Goal: Task Accomplishment & Management: Use online tool/utility

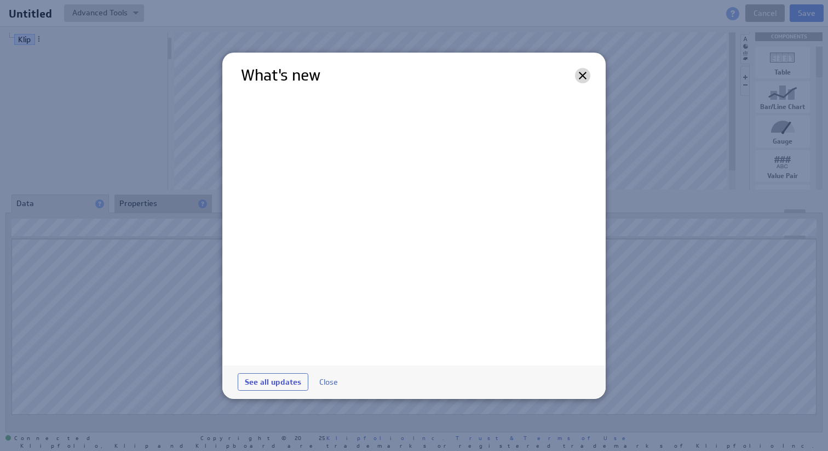
click at [580, 77] on icon at bounding box center [583, 76] width 8 height 8
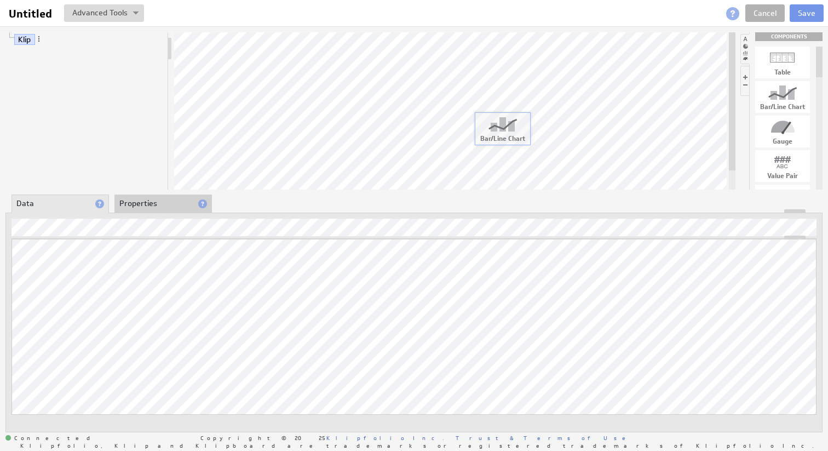
drag, startPoint x: 788, startPoint y: 105, endPoint x: 507, endPoint y: 136, distance: 282.0
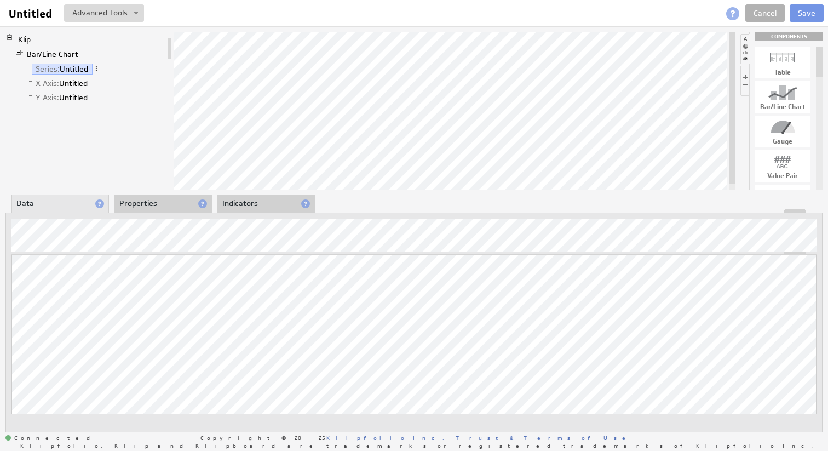
click at [79, 81] on link "X Axis: Untitled" at bounding box center [62, 83] width 60 height 11
click at [78, 102] on link "Y Axis: Untitled" at bounding box center [62, 97] width 60 height 11
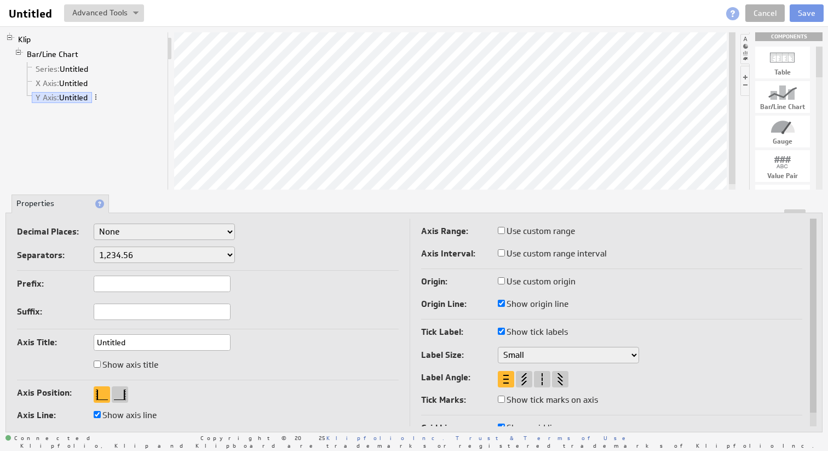
click at [245, 193] on div "Klip Bar/Line Chart Series: Untitled X Axis: Untitled Y Axis: Untitled COMPONEN…" at bounding box center [414, 231] width 828 height 411
click at [68, 78] on link "X Axis: Untitled" at bounding box center [62, 83] width 60 height 11
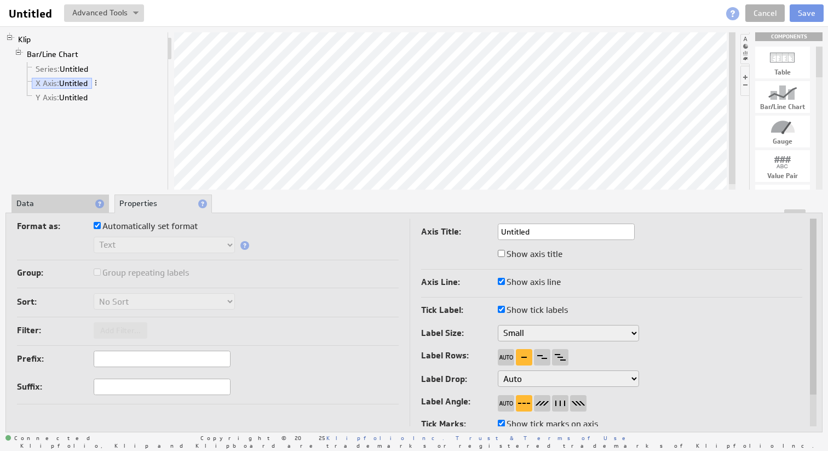
click at [55, 207] on li "Data" at bounding box center [59, 203] width 97 height 19
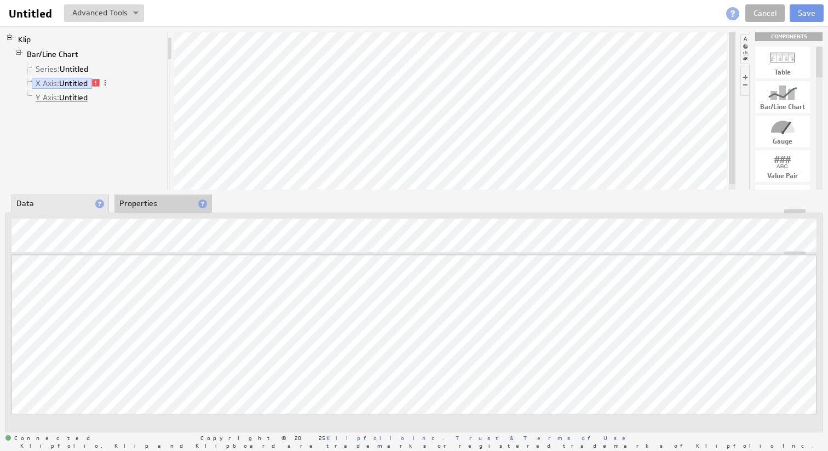
click at [80, 95] on link "Y Axis: Untitled" at bounding box center [62, 97] width 60 height 11
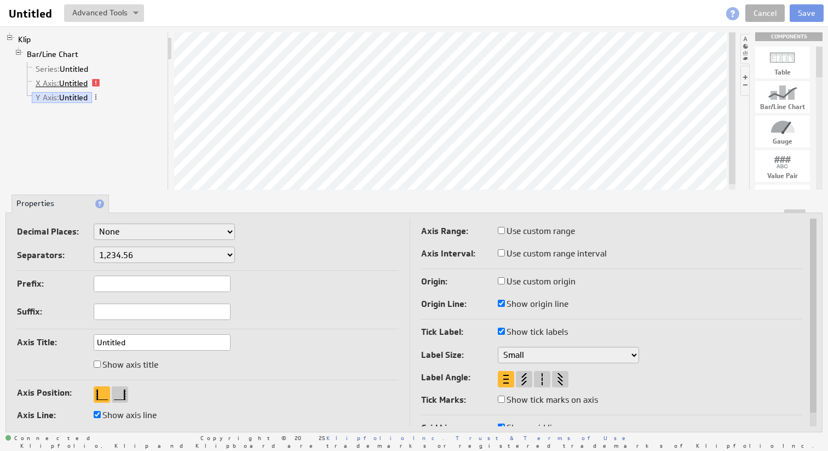
click at [61, 79] on link "X Axis: Untitled" at bounding box center [62, 83] width 60 height 11
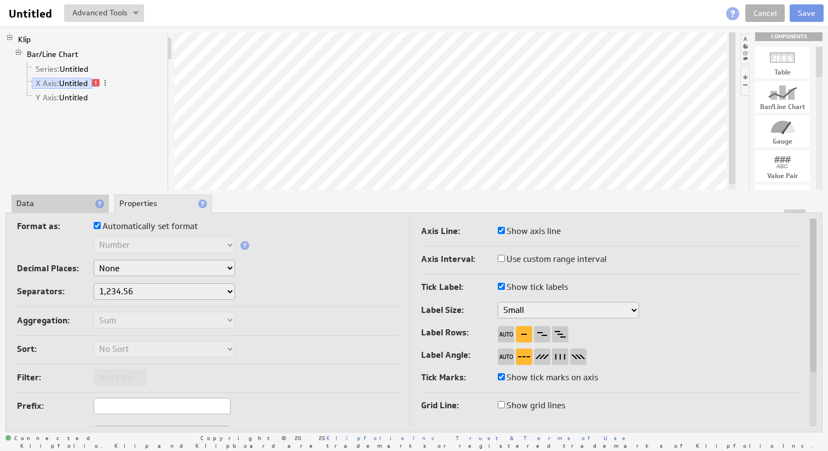
click at [57, 198] on li "Data" at bounding box center [59, 203] width 97 height 19
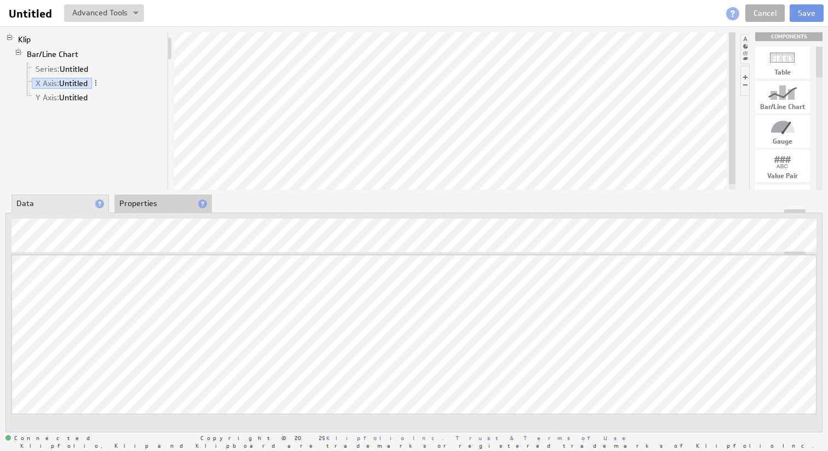
click at [163, 210] on div at bounding box center [414, 211] width 816 height 4
click at [163, 204] on li "Properties" at bounding box center [162, 203] width 97 height 19
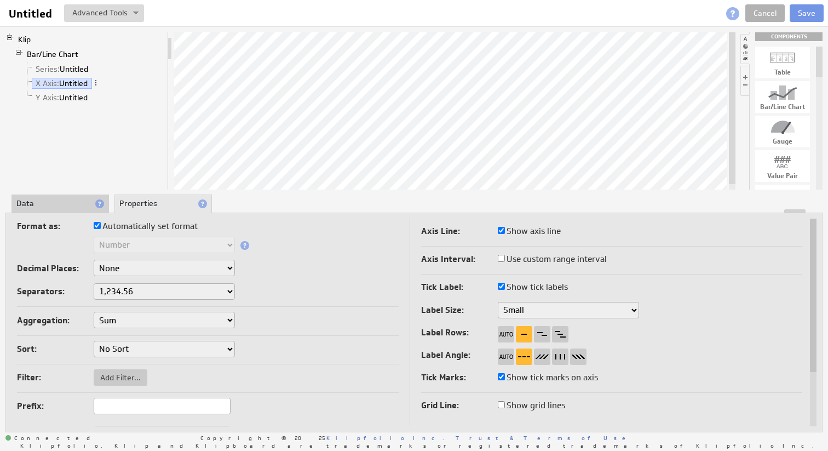
click at [65, 206] on li "Data" at bounding box center [59, 203] width 97 height 19
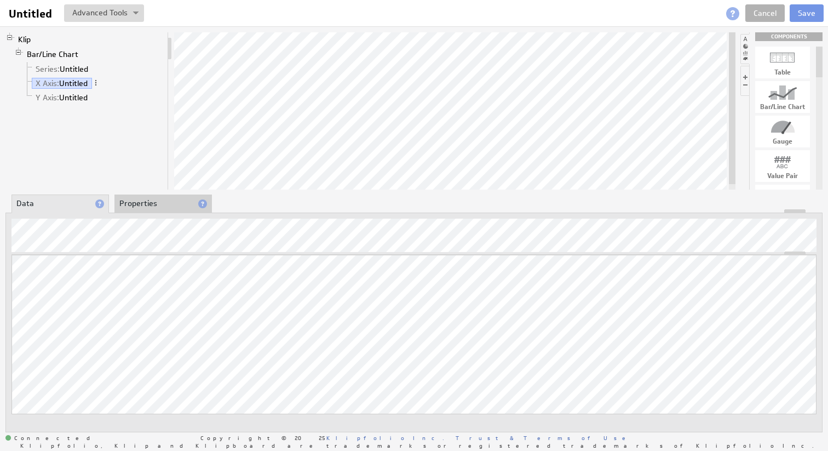
click at [163, 210] on div at bounding box center [414, 211] width 816 height 4
click at [161, 198] on li "Properties" at bounding box center [162, 203] width 97 height 19
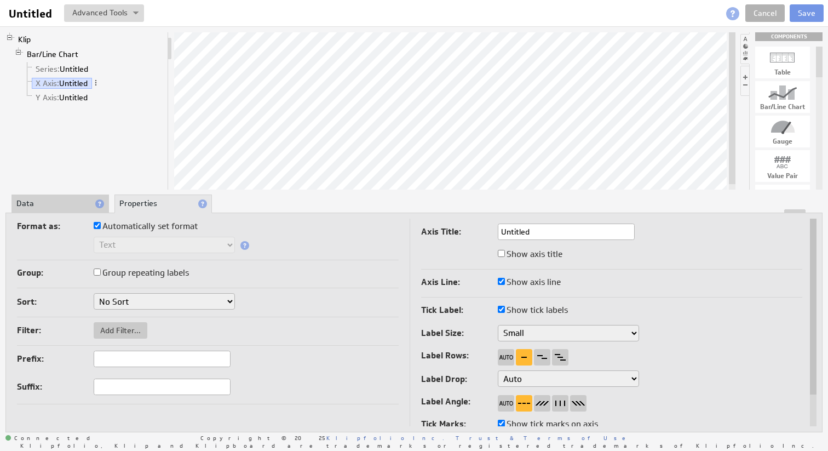
click at [77, 211] on div at bounding box center [414, 211] width 816 height 4
click at [79, 208] on li "Data" at bounding box center [59, 203] width 97 height 19
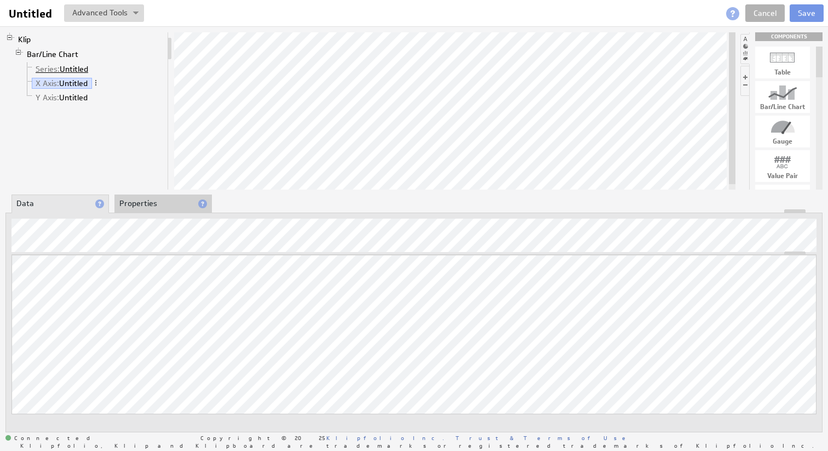
click at [83, 70] on link "Series: Untitled" at bounding box center [62, 68] width 61 height 11
click at [141, 203] on li "Properties" at bounding box center [162, 203] width 97 height 19
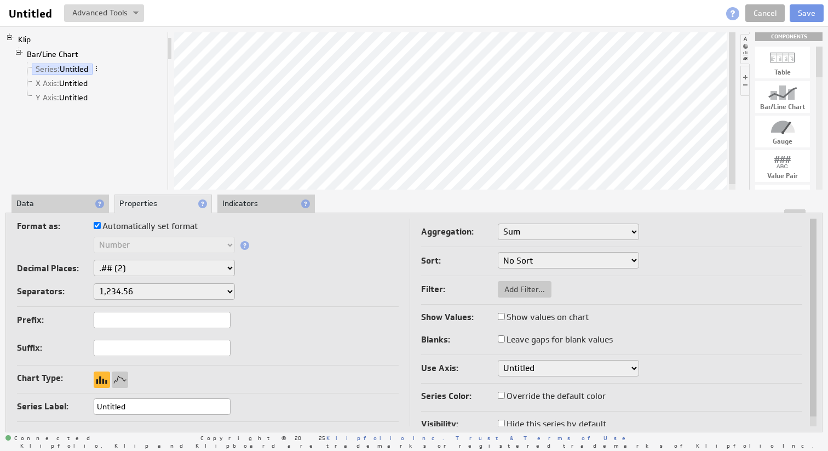
click at [229, 268] on select "None .# (1) .## (2) .### (3) .#### (4)" at bounding box center [164, 267] width 141 height 16
select select "0"
click at [94, 259] on select "None .# (1) .## (2) .### (3) .#### (4)" at bounding box center [164, 267] width 141 height 16
select select "0"
click at [267, 205] on li "Indicators" at bounding box center [265, 203] width 97 height 19
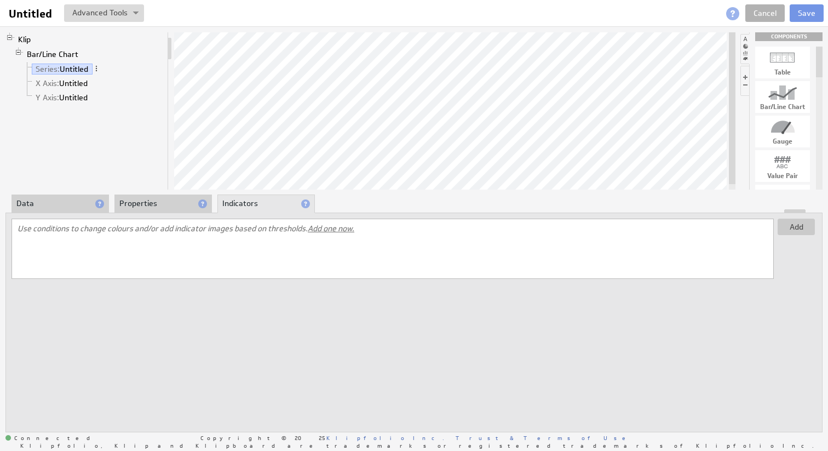
click at [171, 198] on li "Properties" at bounding box center [162, 203] width 97 height 19
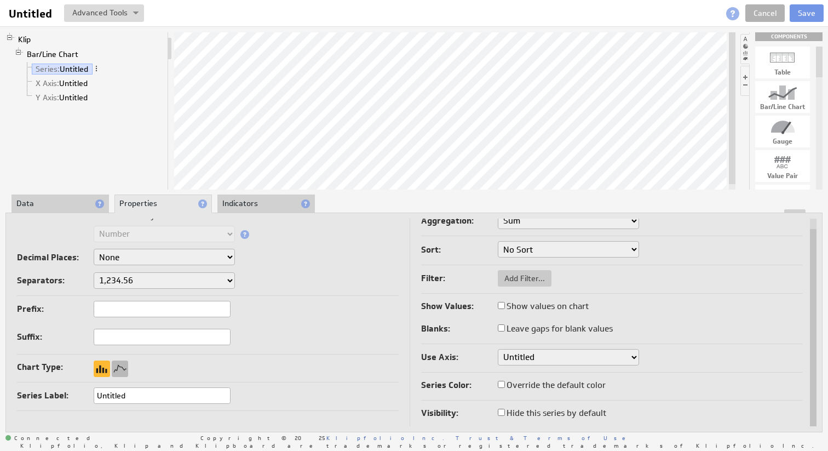
click at [127, 367] on div at bounding box center [120, 368] width 16 height 16
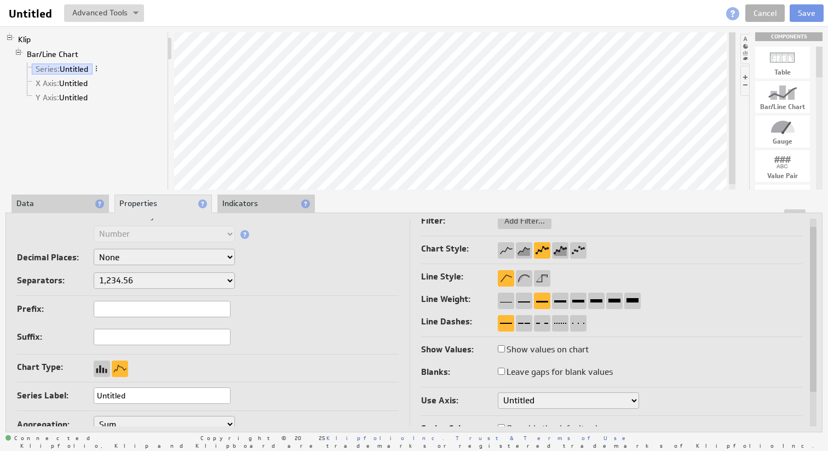
click at [80, 206] on li "Data" at bounding box center [59, 203] width 97 height 19
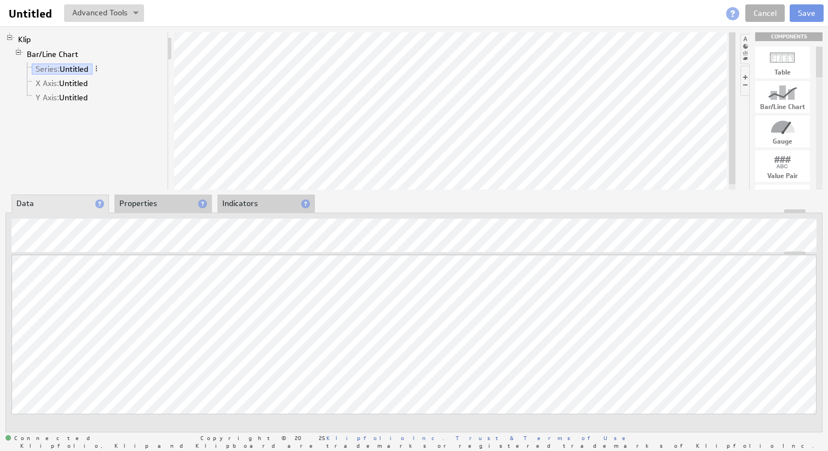
click at [182, 200] on li "Properties" at bounding box center [162, 203] width 97 height 19
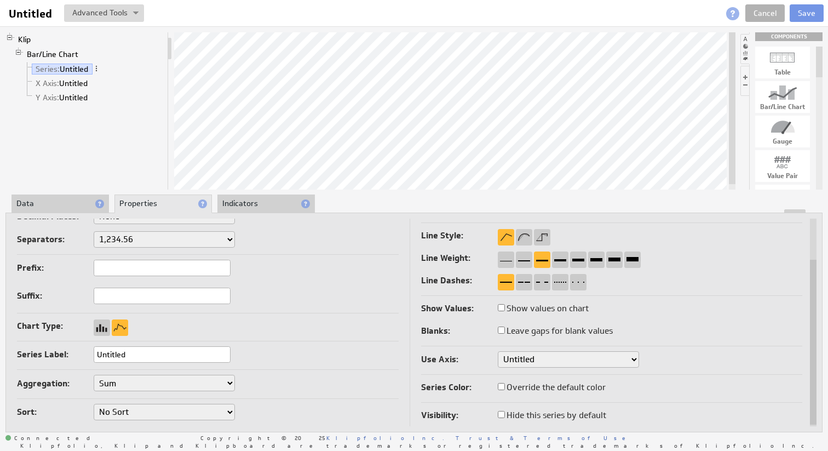
click at [536, 361] on select "Untitled" at bounding box center [568, 359] width 141 height 16
click at [242, 211] on div at bounding box center [414, 211] width 816 height 4
click at [255, 203] on li "Indicators" at bounding box center [265, 203] width 97 height 19
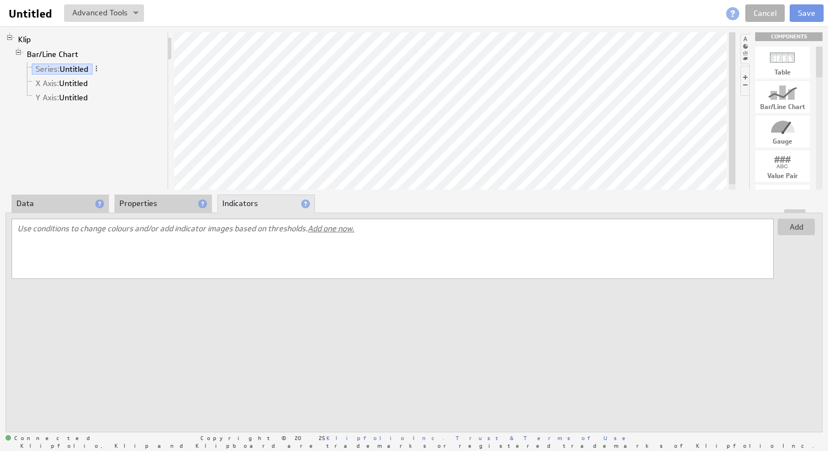
click at [47, 206] on li "Data" at bounding box center [59, 203] width 97 height 19
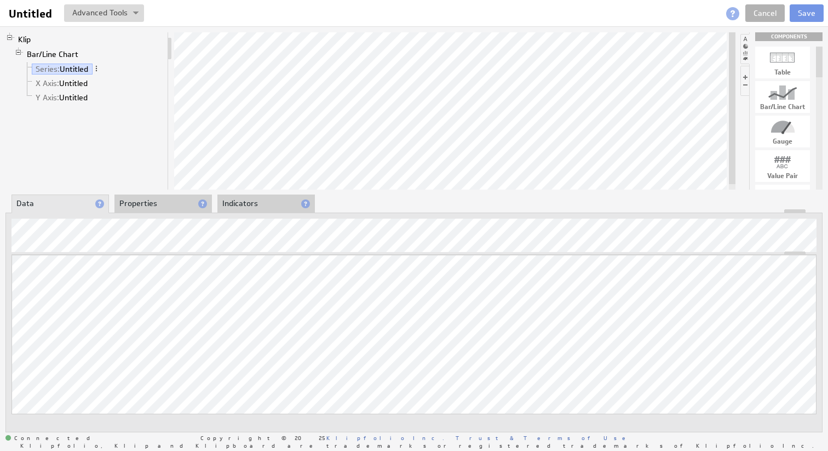
click at [154, 203] on li "Properties" at bounding box center [162, 203] width 97 height 19
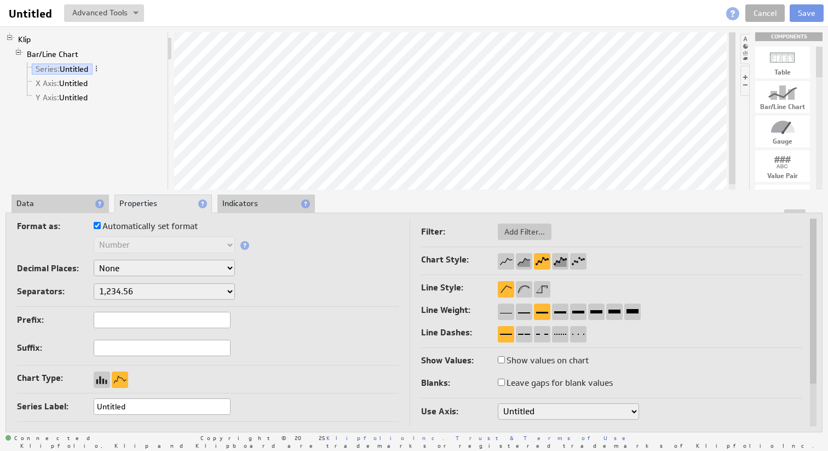
click at [264, 203] on li "Indicators" at bounding box center [265, 203] width 97 height 19
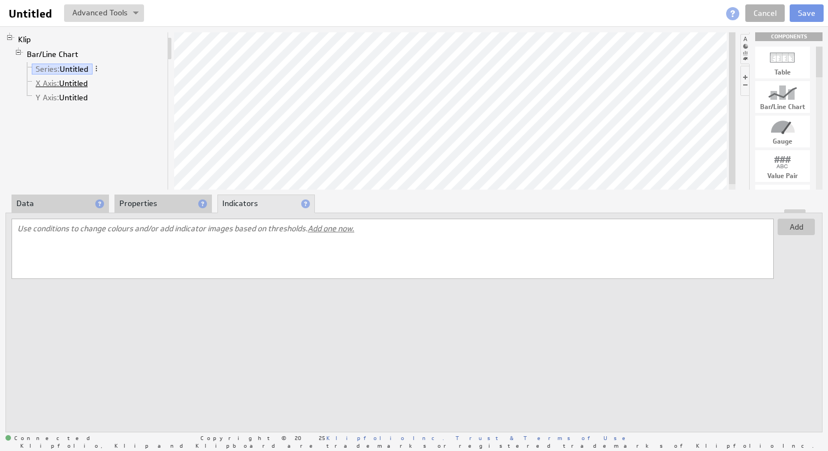
click at [63, 82] on link "X Axis: Untitled" at bounding box center [62, 83] width 60 height 11
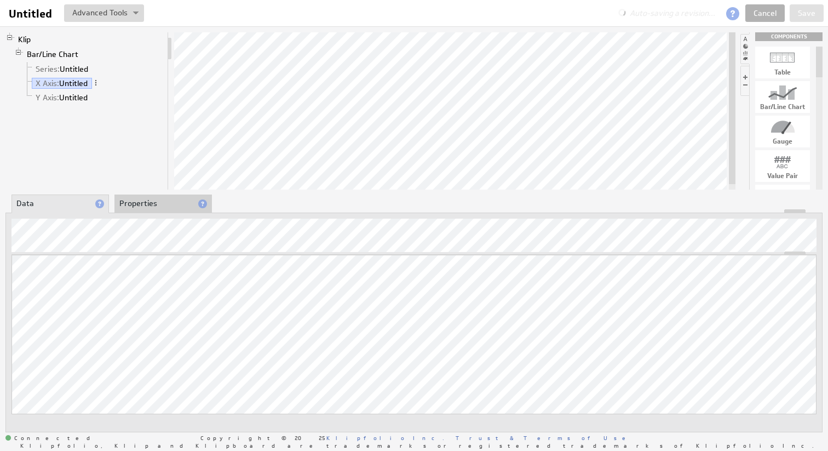
click at [154, 205] on li "Properties" at bounding box center [162, 203] width 97 height 19
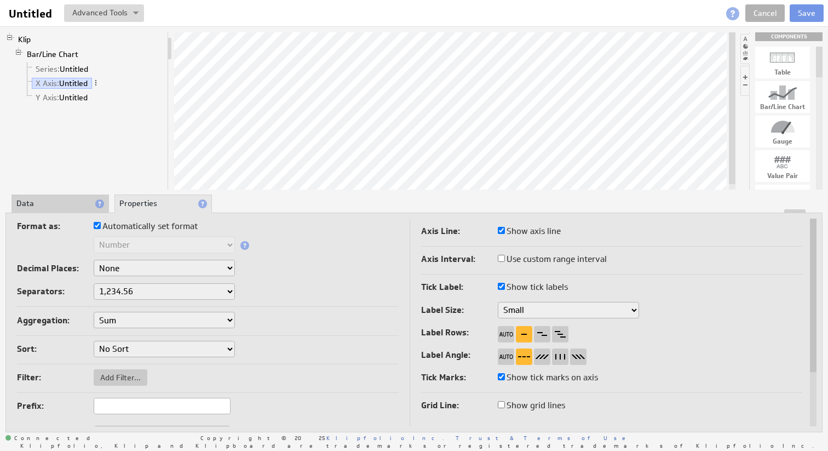
click at [205, 351] on select "No Sort Lowest to Highest Highest to Lowest" at bounding box center [164, 348] width 141 height 16
click at [94, 340] on select "No Sort Lowest to Highest Highest to Lowest" at bounding box center [164, 348] width 141 height 16
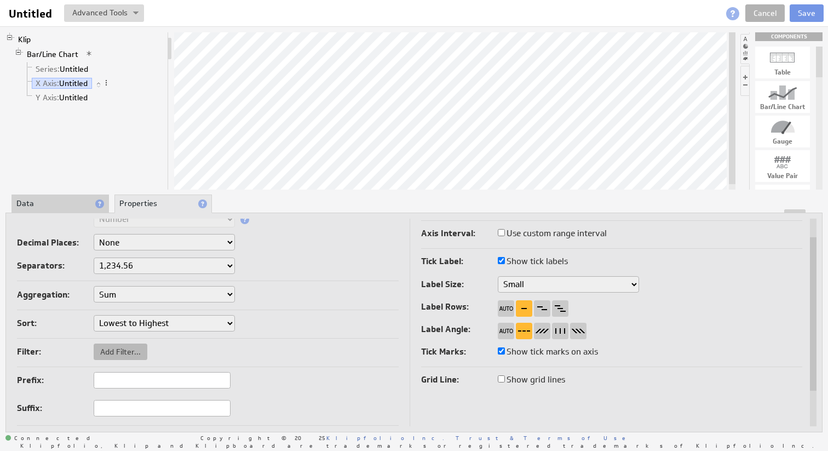
click at [128, 350] on span "Add Filter..." at bounding box center [121, 352] width 54 height 10
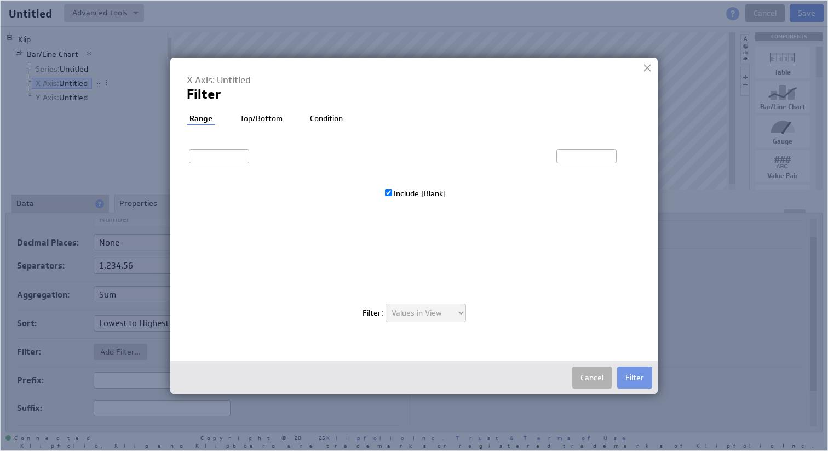
type input "1"
type input "12"
checkbox input "true"
click at [264, 120] on li "Top/Bottom" at bounding box center [261, 118] width 48 height 11
click at [331, 121] on li "Condition" at bounding box center [327, 118] width 38 height 11
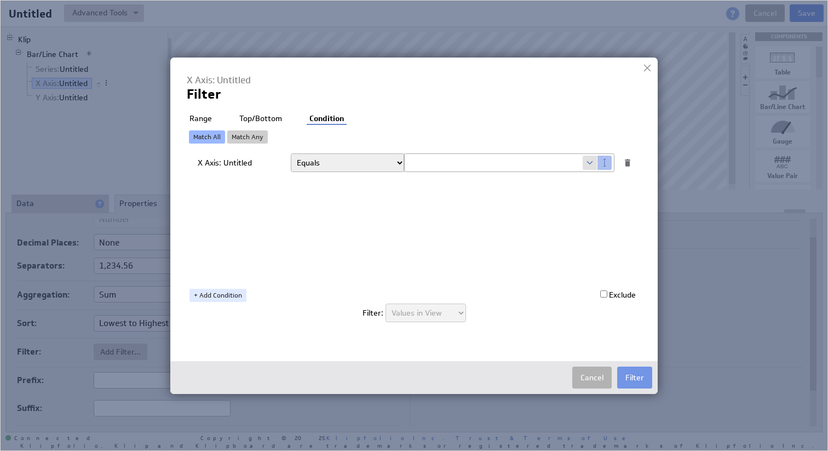
click at [322, 166] on select "Equals Greater than Less than Greater than or equal to Less than or equal to Do…" at bounding box center [348, 162] width 114 height 19
click at [203, 114] on li "Range" at bounding box center [201, 118] width 28 height 11
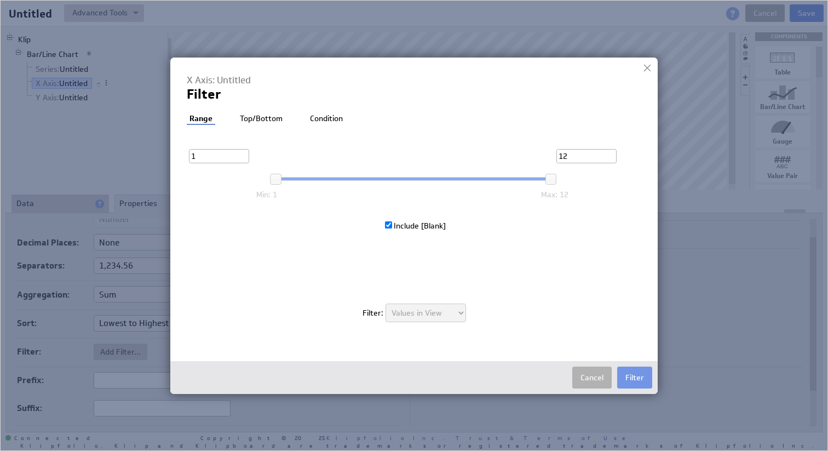
click at [315, 117] on li "Condition" at bounding box center [326, 118] width 38 height 11
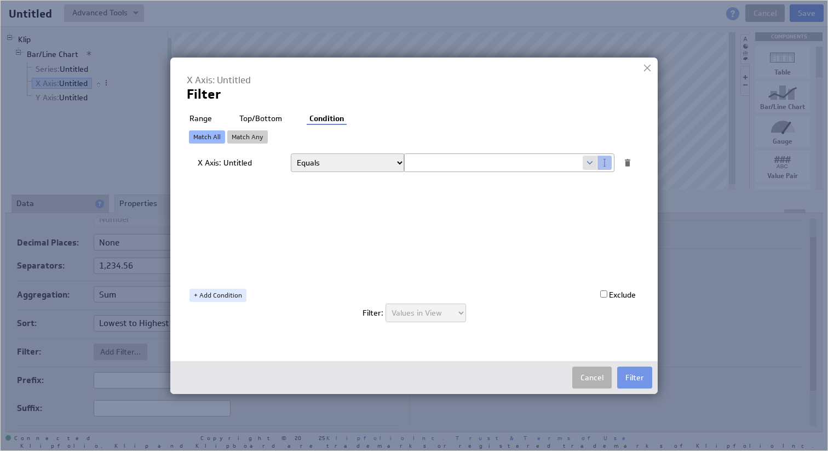
click at [201, 120] on li "Range" at bounding box center [201, 118] width 28 height 11
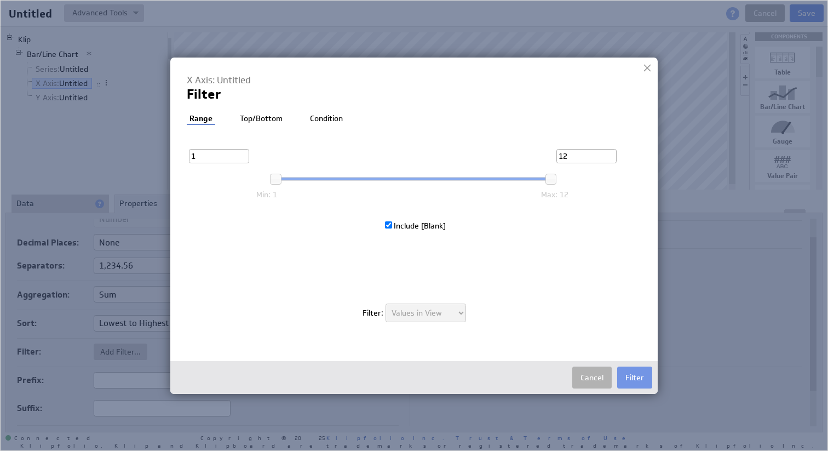
click at [327, 118] on li "Condition" at bounding box center [326, 118] width 38 height 11
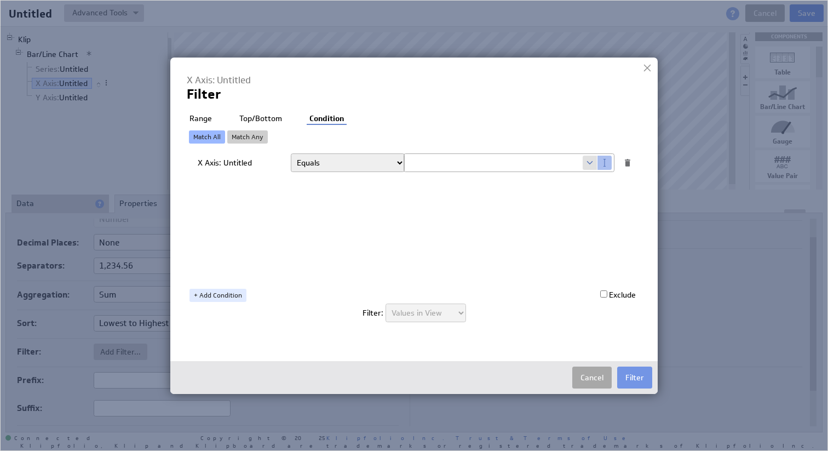
click at [594, 382] on button "Cancel" at bounding box center [591, 377] width 39 height 22
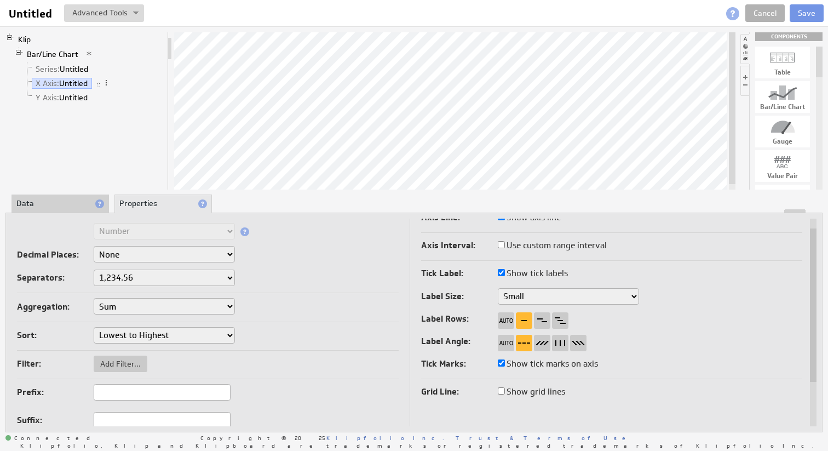
click at [208, 278] on select "1,234.56 1.234,56 1'234.56 1,234/56 1 234,56 1 234-56 1 234.56 1234.56" at bounding box center [164, 277] width 141 height 16
click at [215, 308] on select "Sum Average Median Min Max First Last Count Count Distinct" at bounding box center [164, 306] width 141 height 16
click at [94, 298] on select "Sum Average Median Min Max First Last Count Count Distinct" at bounding box center [164, 306] width 141 height 16
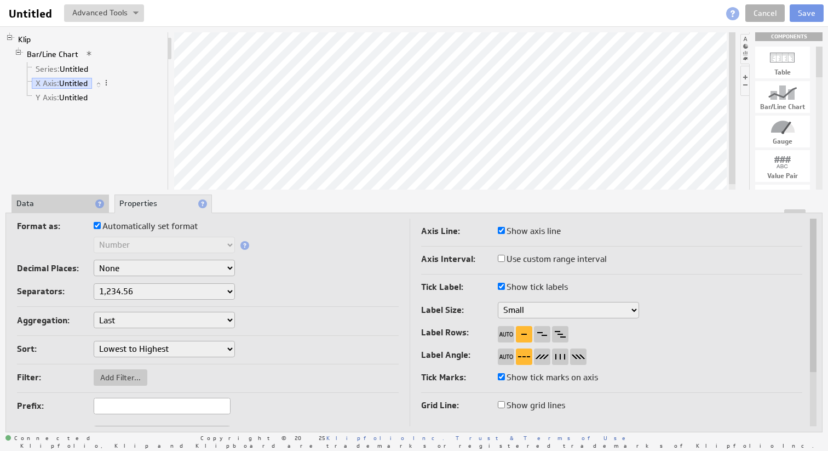
click at [103, 226] on label "Automatically set format" at bounding box center [146, 225] width 104 height 15
click at [101, 226] on input "Automatically set format" at bounding box center [97, 225] width 7 height 7
checkbox input "false"
click at [132, 249] on select "Text Number Currency Percentage Date / Time Duration" at bounding box center [164, 244] width 141 height 16
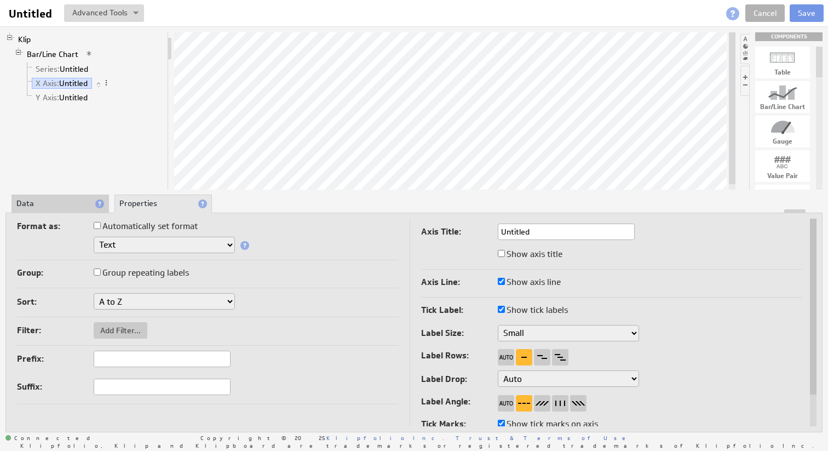
click at [66, 204] on li "Data" at bounding box center [59, 203] width 97 height 19
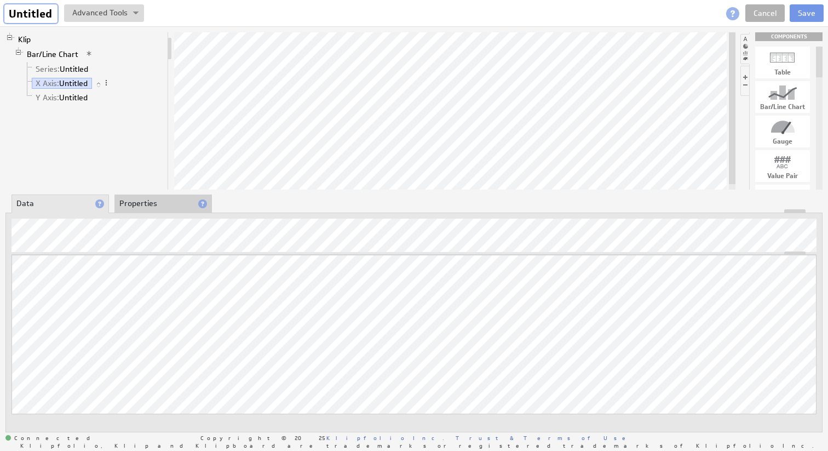
click at [41, 12] on input "Untitled" at bounding box center [30, 13] width 53 height 19
type input "Performer Stuff"
click at [48, 51] on link "Bar/Line Chart" at bounding box center [53, 54] width 60 height 11
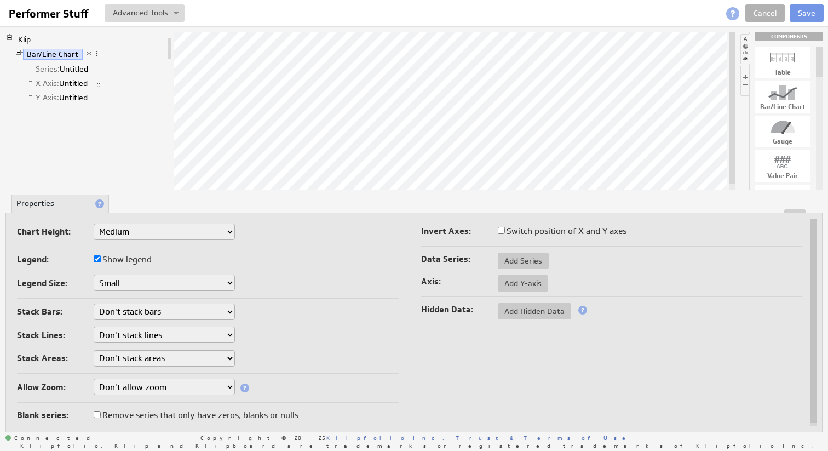
click at [196, 232] on select "Small Medium Large X-Large Custom..." at bounding box center [164, 231] width 141 height 16
click at [210, 282] on select "Small Medium Large" at bounding box center [164, 282] width 141 height 16
click at [74, 62] on li "Series: Untitled" at bounding box center [93, 69] width 140 height 14
click at [74, 68] on link "Series: Untitled" at bounding box center [62, 68] width 61 height 11
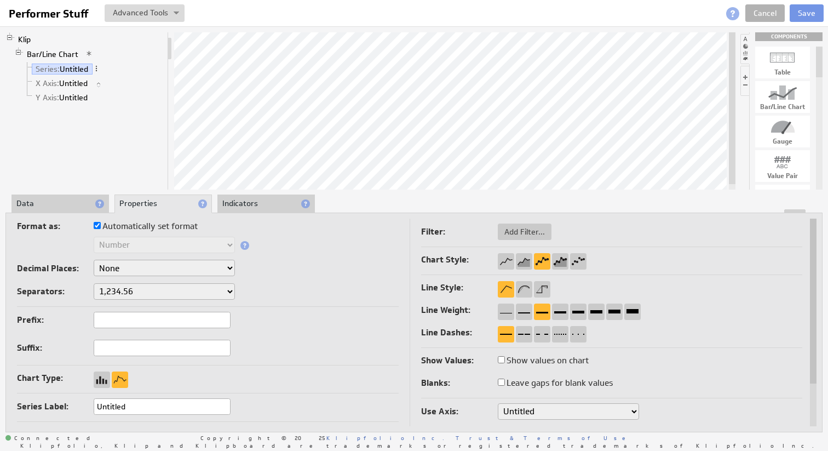
click at [140, 399] on input "Untitled" at bounding box center [162, 406] width 137 height 16
click at [78, 210] on div at bounding box center [414, 211] width 816 height 4
type input "Sales"
click at [81, 205] on li "Data" at bounding box center [59, 203] width 97 height 19
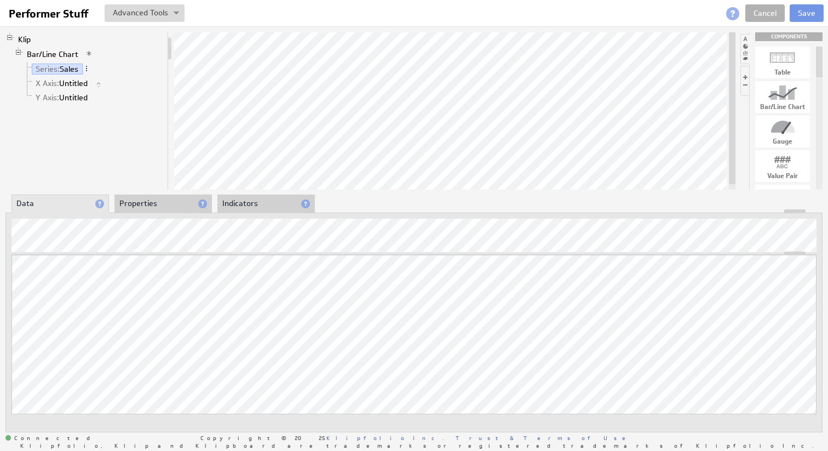
click at [645, 222] on div "Updating... Select a Function ARRAY DATE SELECT SLICE SUM Data Manipulation Log…" at bounding box center [413, 322] width 817 height 220
click at [82, 266] on div "Variable..." at bounding box center [68, 264] width 109 height 18
click at [808, 15] on button "Save" at bounding box center [806, 13] width 34 height 18
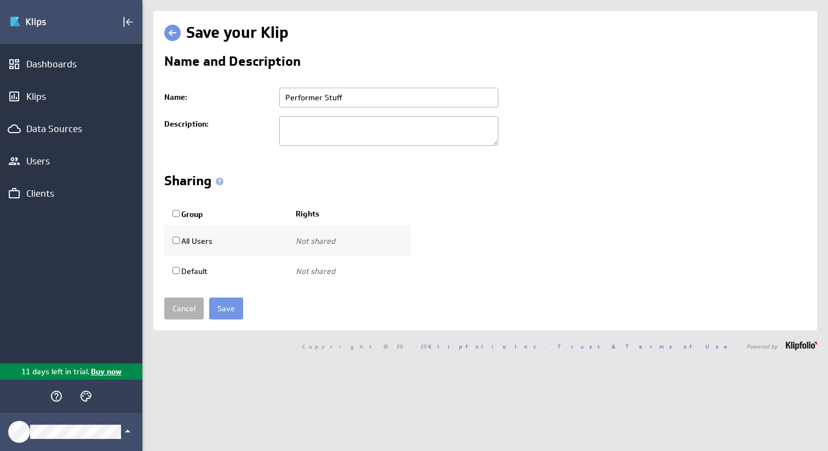
click at [177, 215] on input "Group" at bounding box center [175, 213] width 7 height 7
checkbox input "true"
select select"] "5ff1a87ca79ff3aa2910a298db6a4f1b:use"
checkbox input "true"
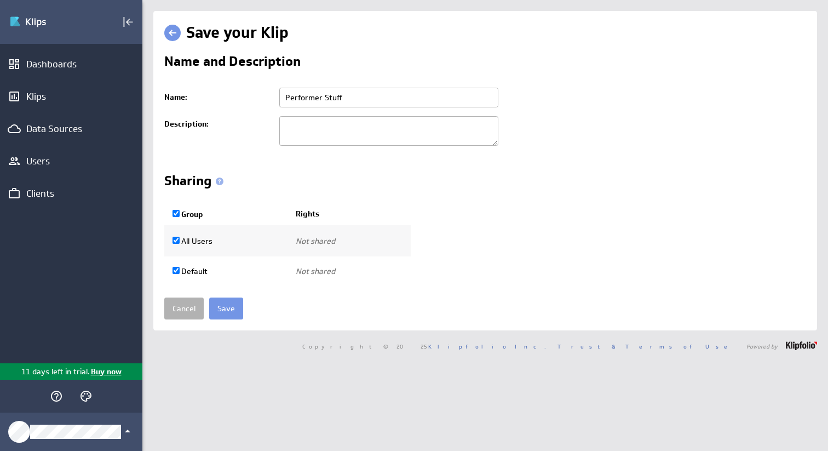
select select"] "b6e579f61a284e0b42300a4c9bc5702a:use"
click at [315, 236] on select"] "Use only Use and edit Do not share" at bounding box center [332, 241] width 73 height 19
click at [322, 241] on select"] "Use only Use and edit Do not share" at bounding box center [332, 241] width 73 height 19
click at [227, 303] on input "Save" at bounding box center [226, 308] width 34 height 22
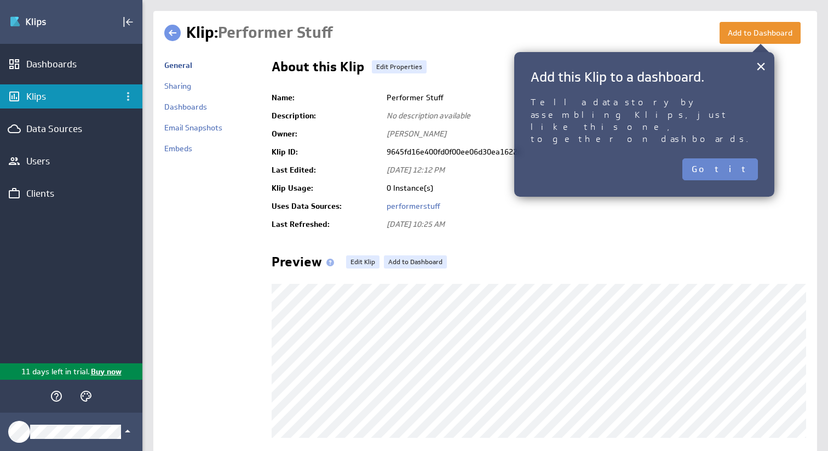
click at [744, 158] on button "Got it" at bounding box center [720, 169] width 76 height 22
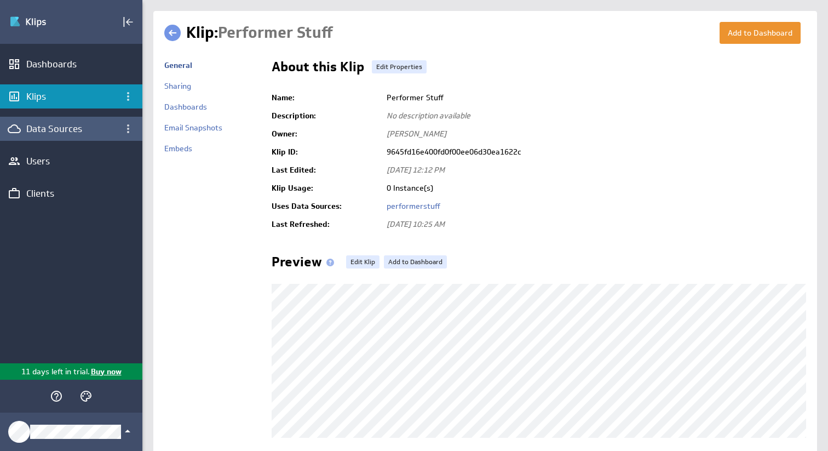
click at [97, 129] on div "Data Sources" at bounding box center [71, 129] width 90 height 12
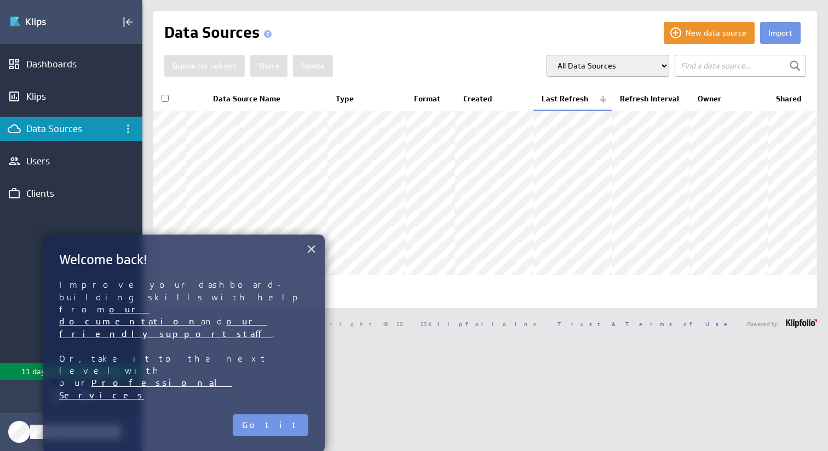
click at [309, 250] on button "×" at bounding box center [311, 249] width 10 height 22
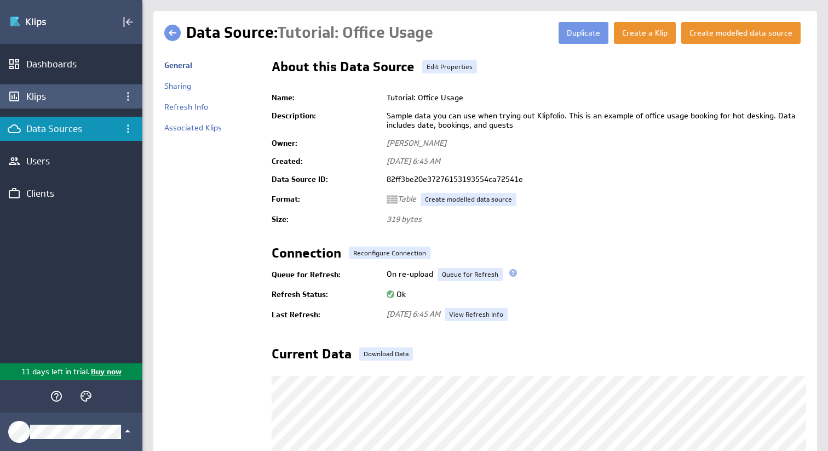
click at [68, 99] on div "Klips" at bounding box center [71, 96] width 90 height 12
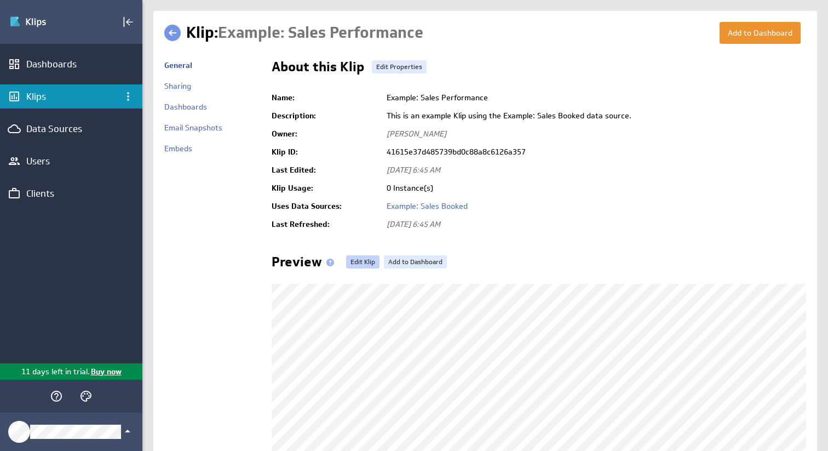
click at [361, 256] on link "Edit Klip" at bounding box center [362, 261] width 33 height 13
click at [84, 99] on div "Klips" at bounding box center [71, 96] width 90 height 12
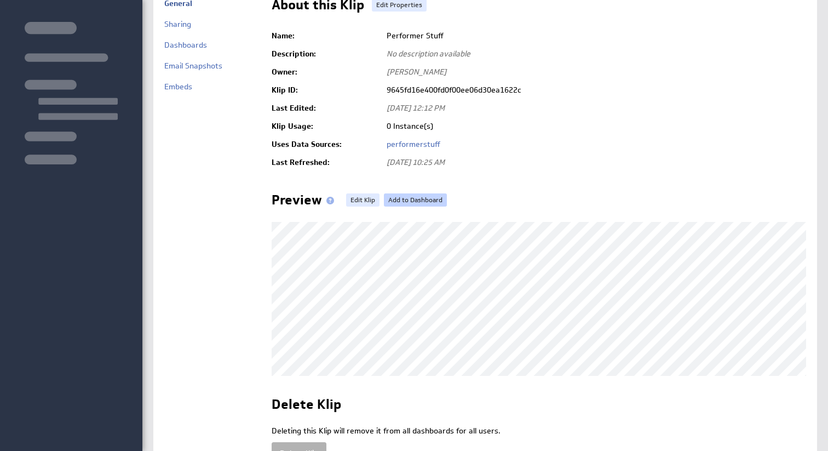
scroll to position [66, 0]
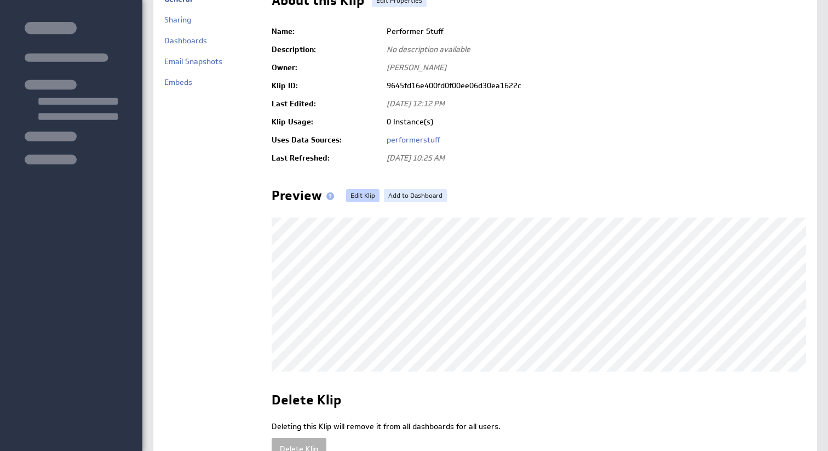
click at [366, 197] on link "Edit Klip" at bounding box center [362, 195] width 33 height 13
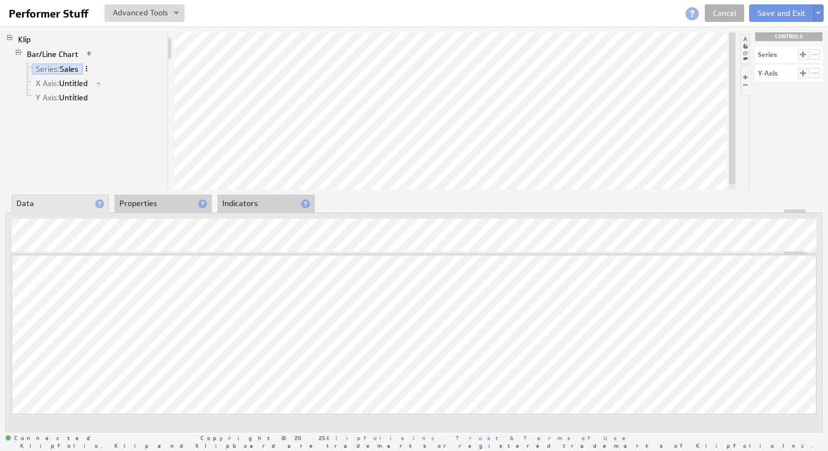
click at [88, 67] on span at bounding box center [87, 69] width 8 height 8
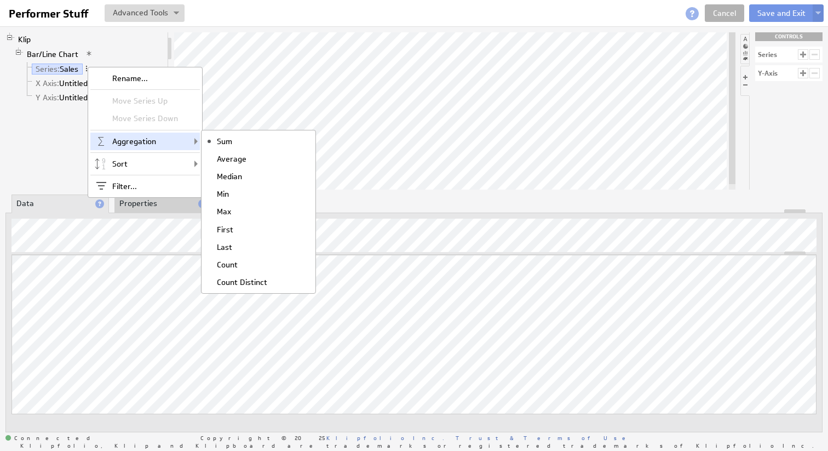
click at [83, 149] on div "Klip Bar/Line Chart Series: Sales X Axis: Untitled Y Axis: Untitled" at bounding box center [86, 110] width 163 height 157
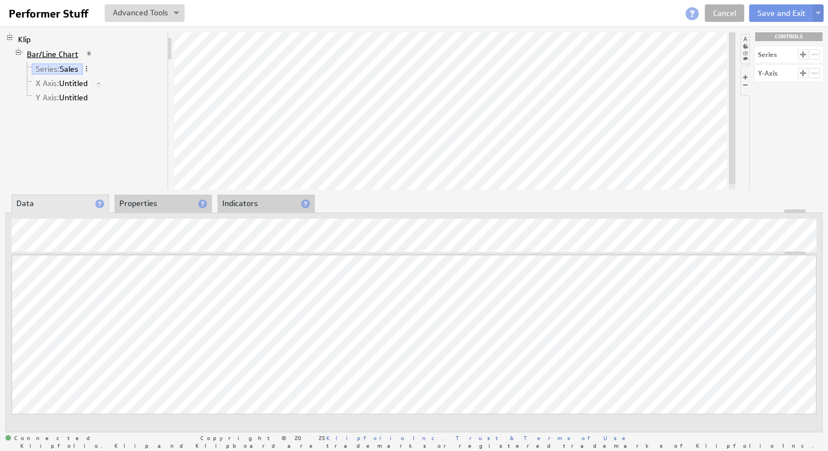
click at [66, 54] on link "Bar/Line Chart" at bounding box center [53, 54] width 60 height 11
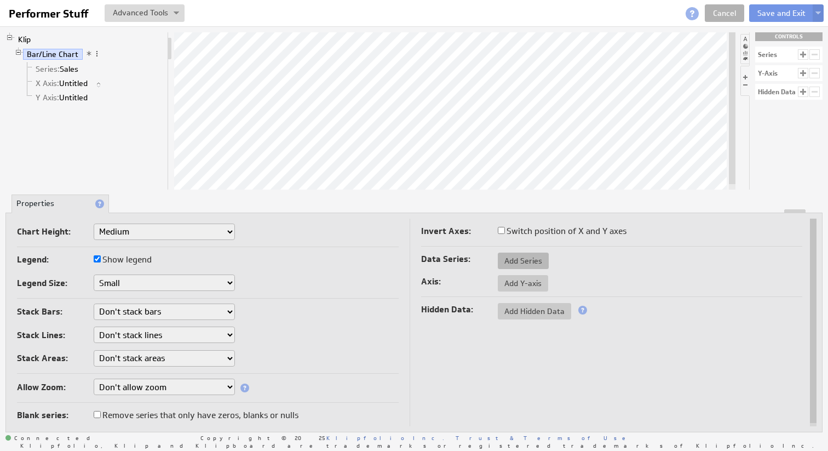
click at [526, 260] on span "Add Series" at bounding box center [523, 261] width 51 height 10
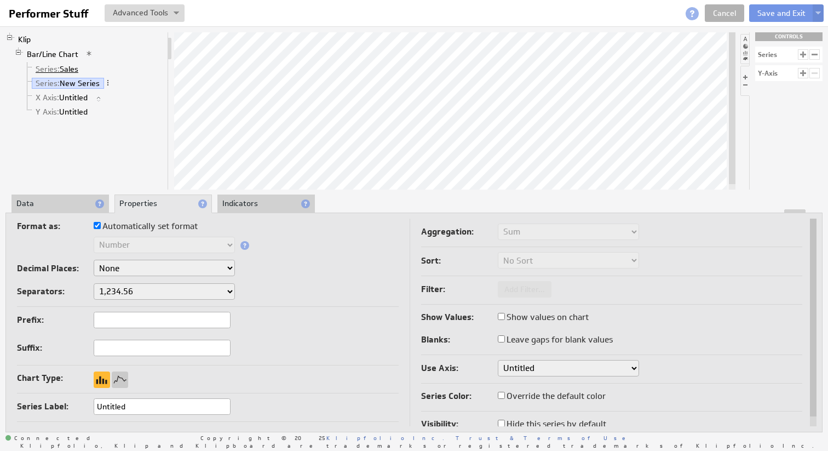
click at [73, 71] on link "Series: Sales" at bounding box center [57, 68] width 51 height 11
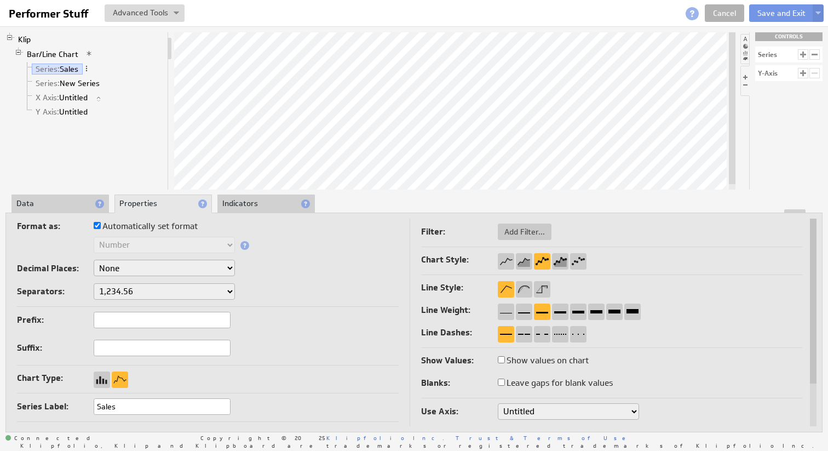
click at [55, 199] on li "Data" at bounding box center [59, 203] width 97 height 19
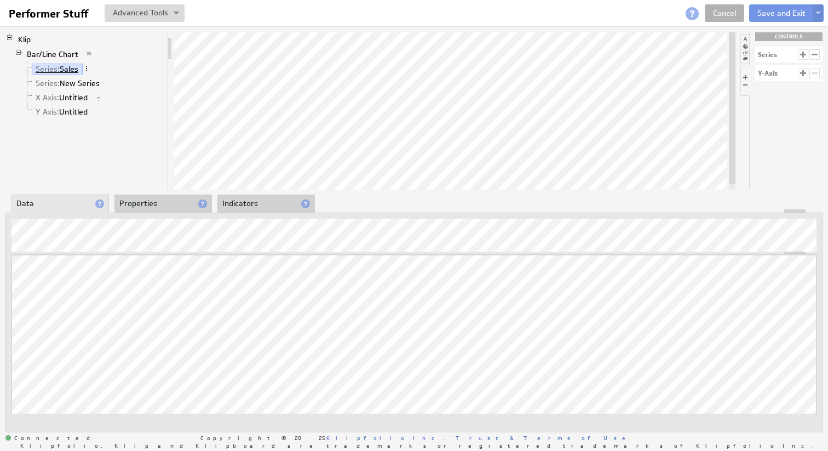
click at [78, 71] on link "Series: Sales" at bounding box center [57, 68] width 51 height 11
click at [158, 205] on li "Properties" at bounding box center [162, 203] width 97 height 19
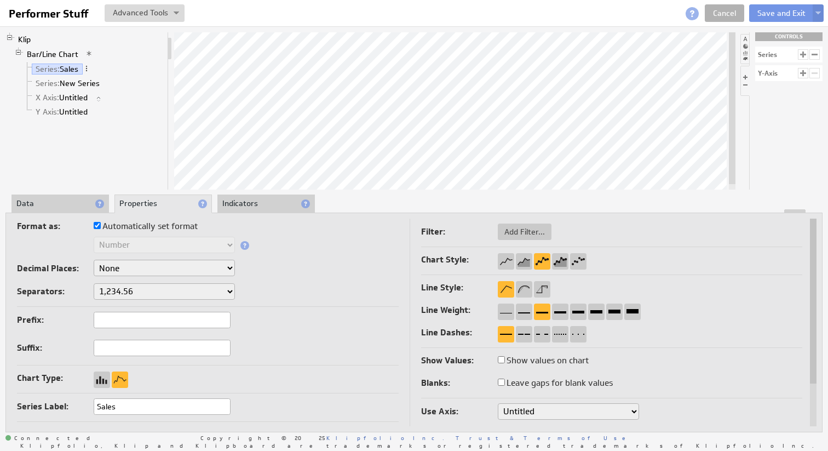
click at [98, 404] on input "Sales" at bounding box center [162, 406] width 137 height 16
type input "Total Sales"
click at [86, 86] on link "Series: New Series" at bounding box center [68, 83] width 72 height 11
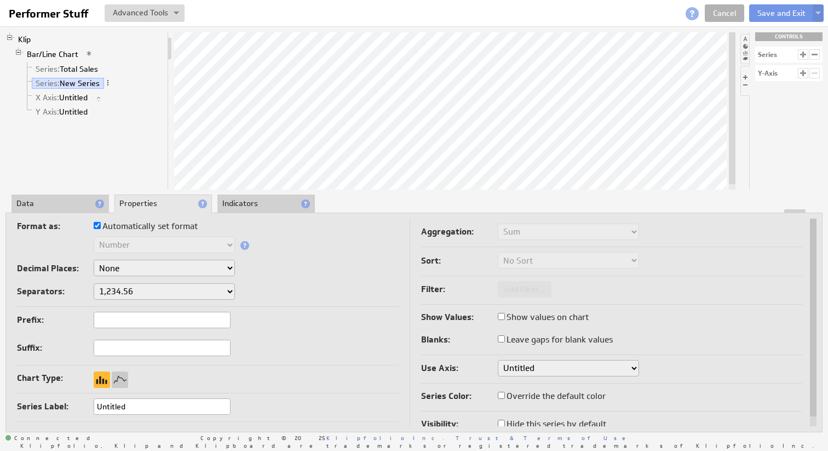
click at [65, 207] on li "Data" at bounding box center [59, 203] width 97 height 19
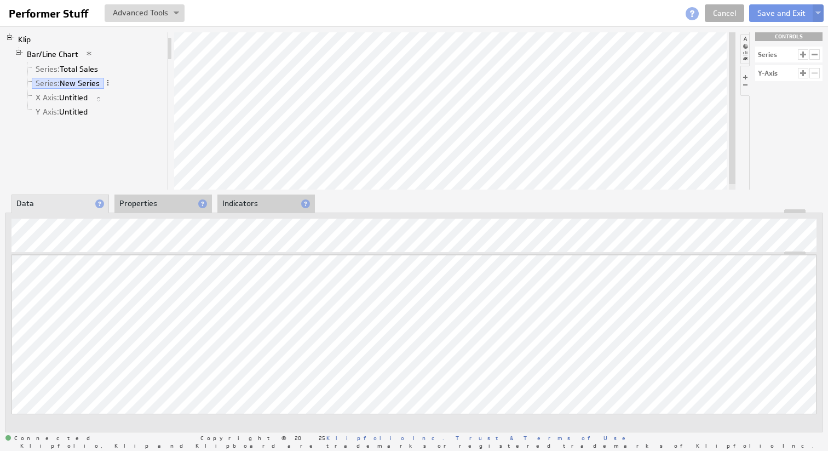
click at [146, 195] on li "Properties" at bounding box center [162, 203] width 97 height 19
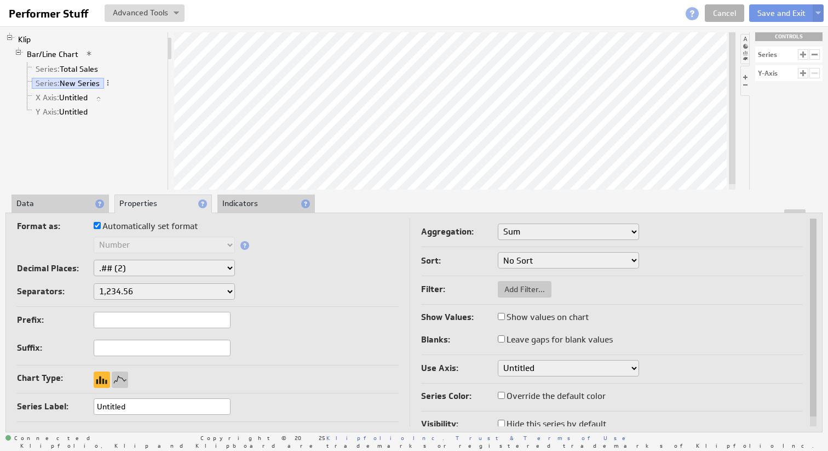
click at [142, 401] on input "Untitled" at bounding box center [162, 406] width 137 height 16
type input "Total Order Value"
click at [120, 383] on div at bounding box center [120, 379] width 16 height 16
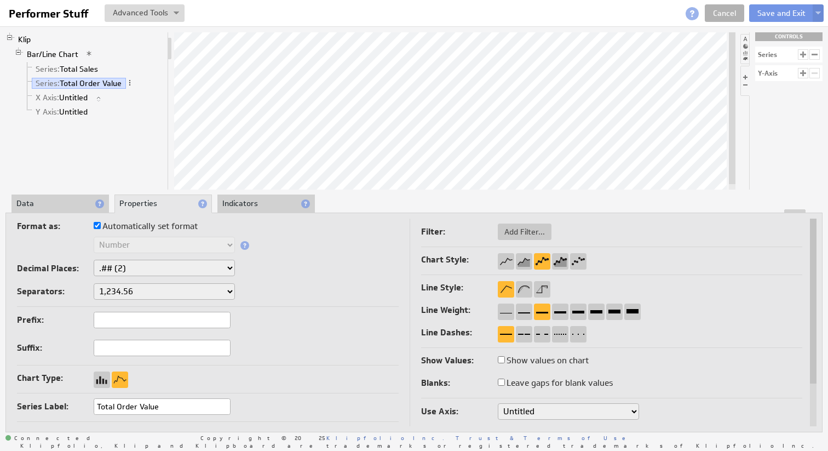
click at [56, 206] on li "Data" at bounding box center [59, 203] width 97 height 19
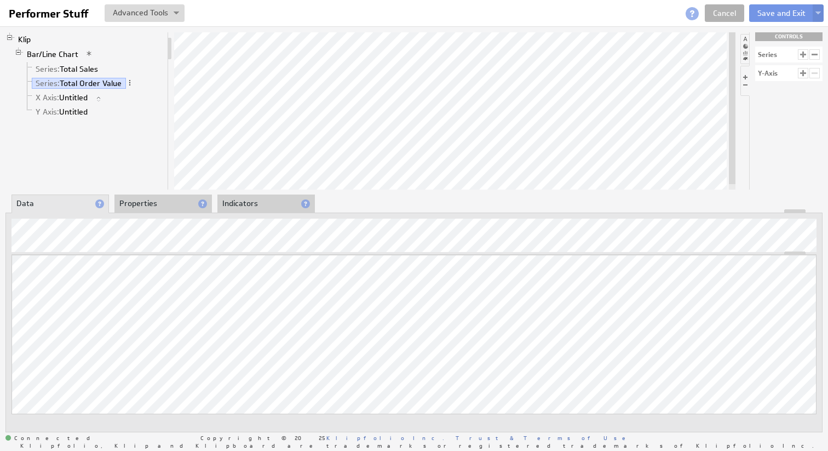
click at [174, 207] on li "Properties" at bounding box center [162, 203] width 97 height 19
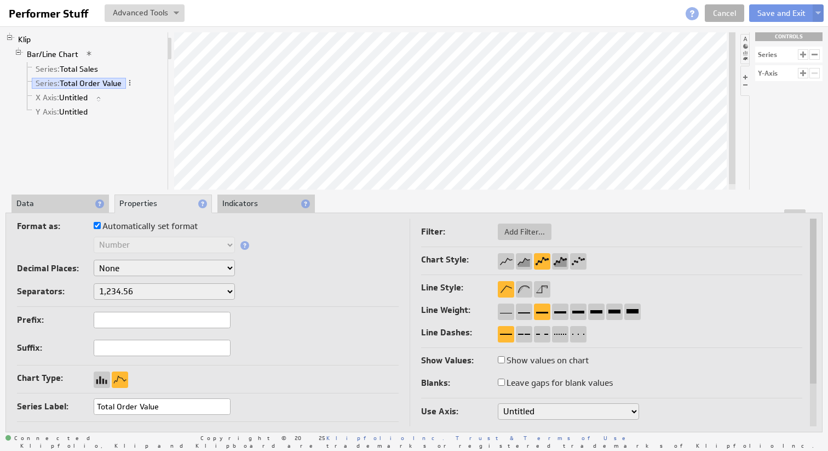
click at [168, 407] on input "Total Order Value" at bounding box center [162, 406] width 137 height 16
type input "Items Sold"
click at [76, 113] on link "Y Axis: Untitled" at bounding box center [62, 111] width 60 height 11
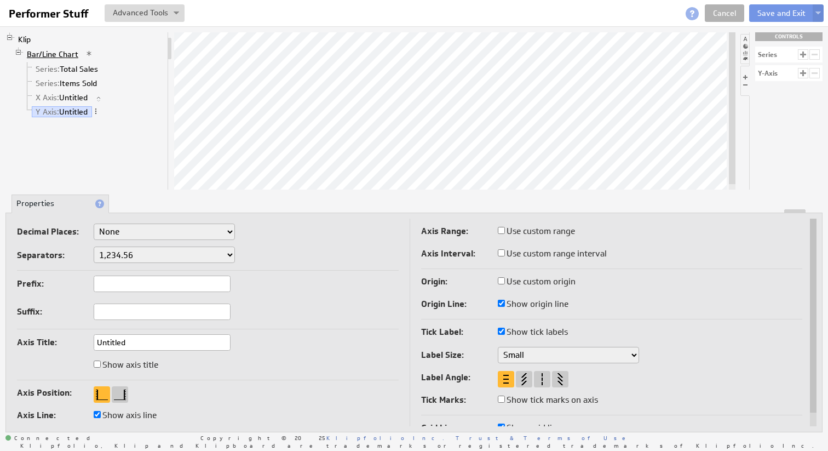
click at [71, 53] on link "Bar/Line Chart" at bounding box center [53, 54] width 60 height 11
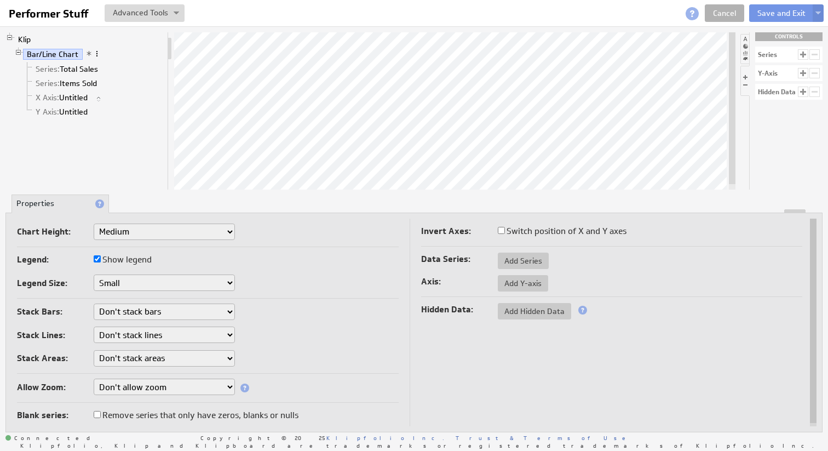
click at [96, 55] on span at bounding box center [97, 54] width 8 height 8
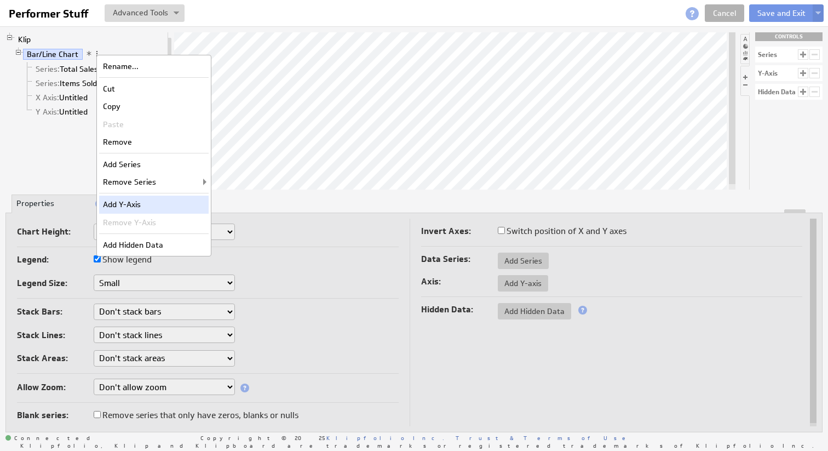
click at [145, 202] on div "Add Y-Axis" at bounding box center [153, 204] width 109 height 18
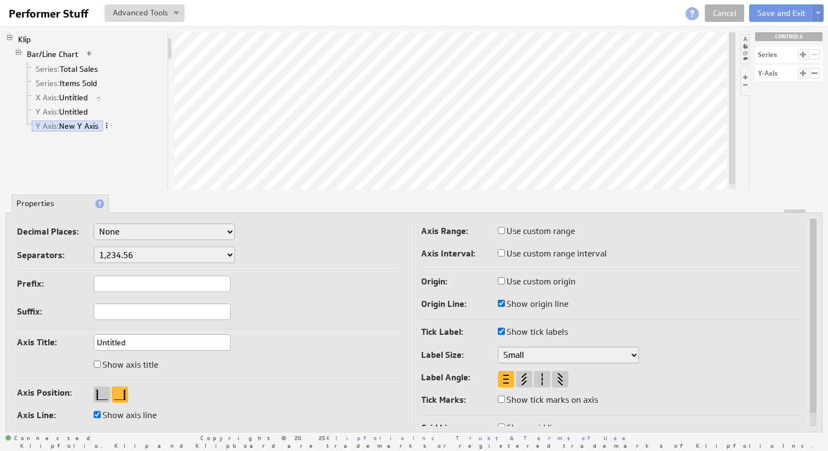
click at [107, 126] on span at bounding box center [107, 126] width 8 height 8
click at [151, 236] on select "None .# (1) .## (2) .### (3) .#### (4)" at bounding box center [164, 231] width 141 height 16
click at [94, 223] on select "None .# (1) .## (2) .### (3) .#### (4)" at bounding box center [164, 231] width 141 height 16
click at [98, 364] on input "Show axis title" at bounding box center [97, 363] width 7 height 7
checkbox input "true"
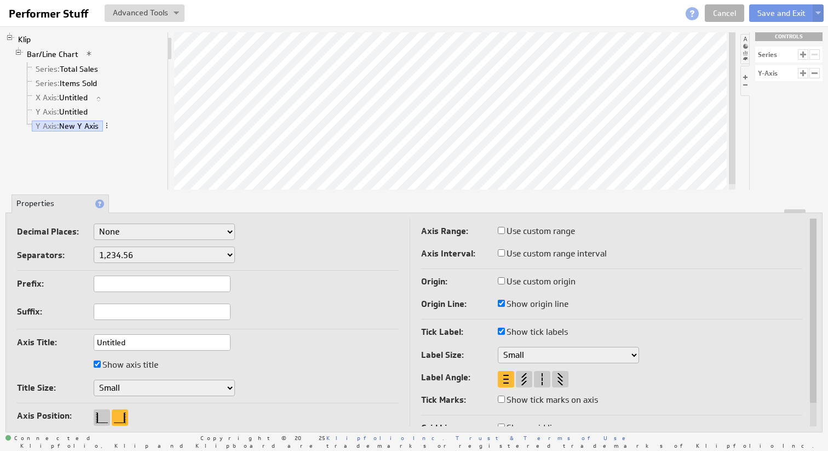
click at [136, 337] on input "Untitled" at bounding box center [162, 342] width 137 height 16
type input "Items Sold"
click at [76, 106] on link "Y Axis: Untitled" at bounding box center [62, 111] width 60 height 11
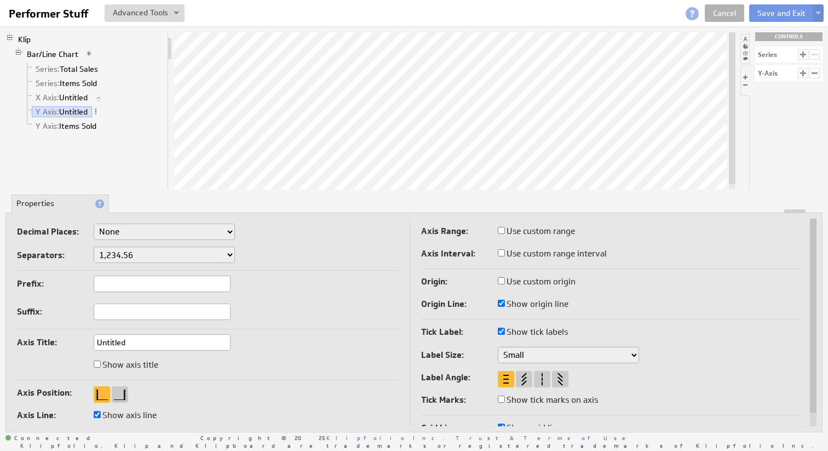
click at [152, 346] on input "Untitled" at bounding box center [162, 342] width 137 height 16
type input "Total Sales"
click at [98, 363] on input "Show axis title" at bounding box center [97, 363] width 7 height 7
checkbox input "true"
click at [107, 343] on input "Total Sales" at bounding box center [162, 342] width 137 height 16
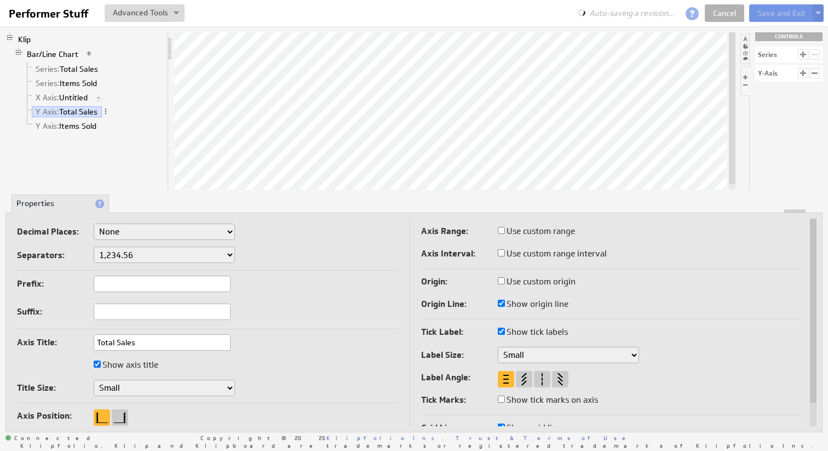
click at [107, 343] on input "Total Sales" at bounding box center [162, 342] width 137 height 16
